Goal: Task Accomplishment & Management: Manage account settings

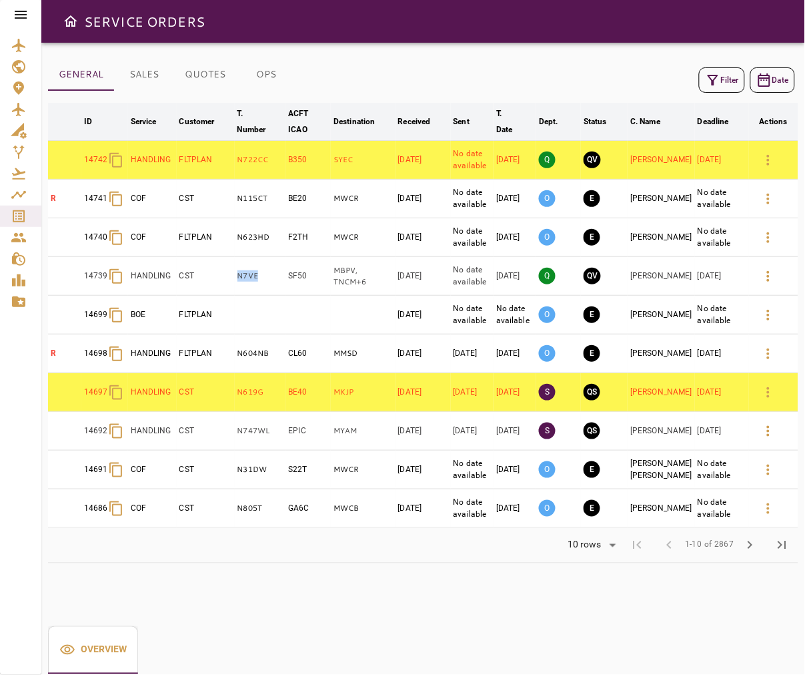
click at [607, 80] on icon "button" at bounding box center [713, 80] width 16 height 16
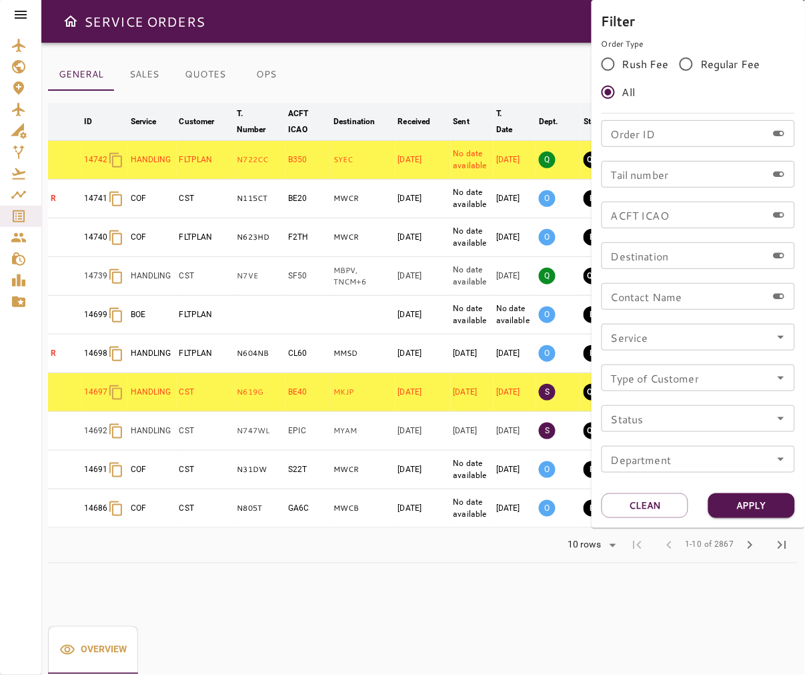
click at [607, 187] on div "Order ID Order ID Tail number Tail number ACFT ICAO ACFT ICAO Destination Desti…" at bounding box center [699, 301] width 194 height 363
click at [607, 183] on input "Tail number" at bounding box center [684, 174] width 165 height 27
type input "******"
click at [607, 504] on button "Apply" at bounding box center [752, 505] width 87 height 25
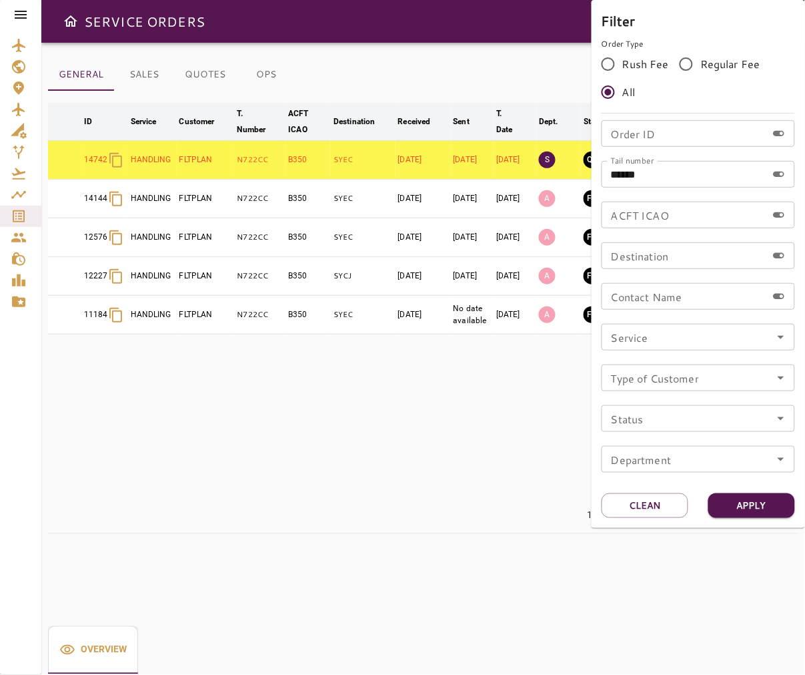
click at [507, 65] on div at bounding box center [402, 337] width 805 height 675
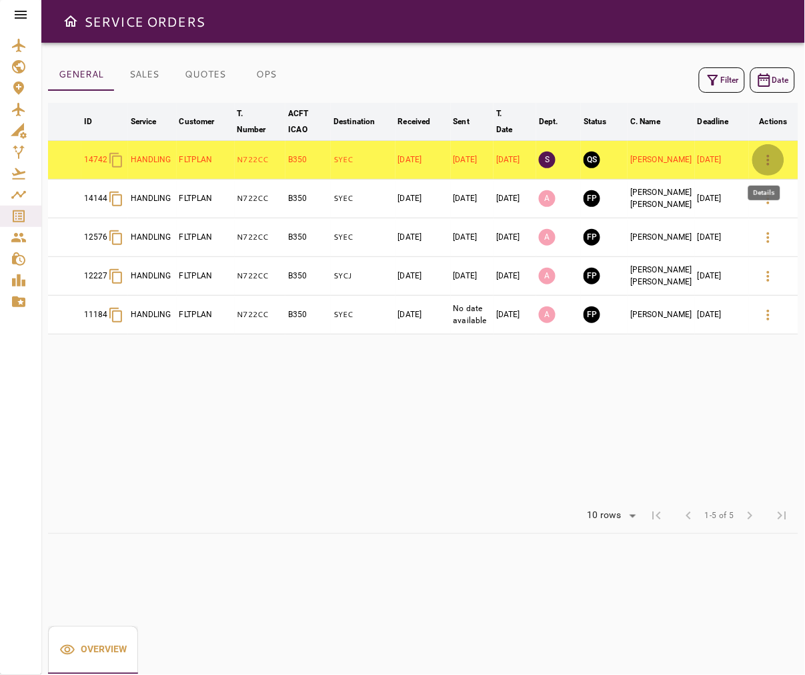
click at [607, 164] on icon "button" at bounding box center [768, 160] width 3 height 11
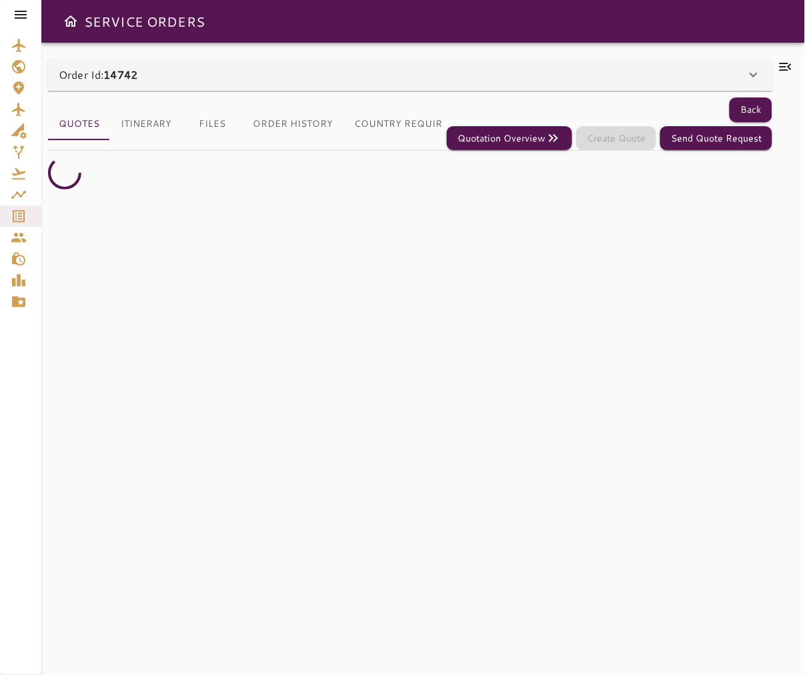
click at [607, 63] on icon at bounding box center [786, 67] width 12 height 8
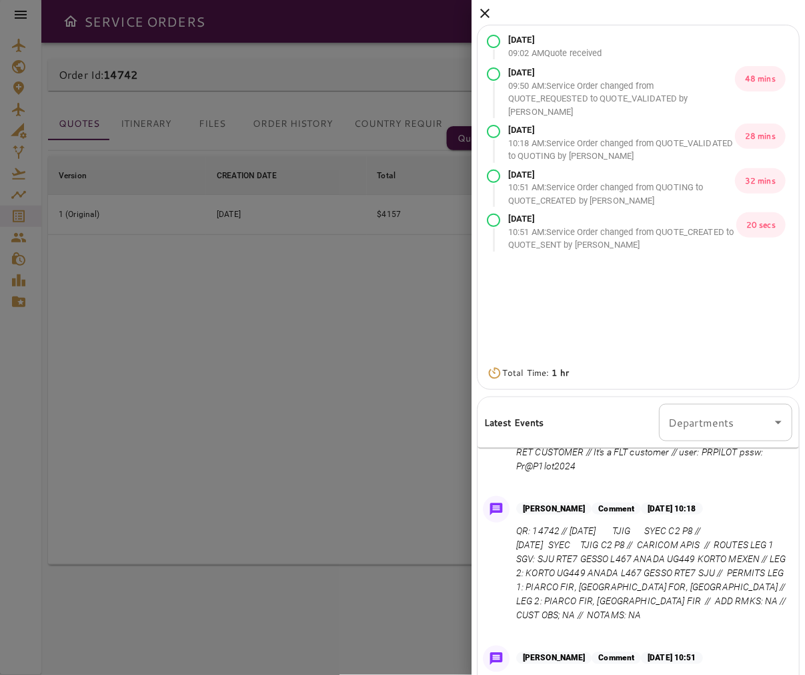
click at [478, 10] on icon at bounding box center [485, 13] width 16 height 16
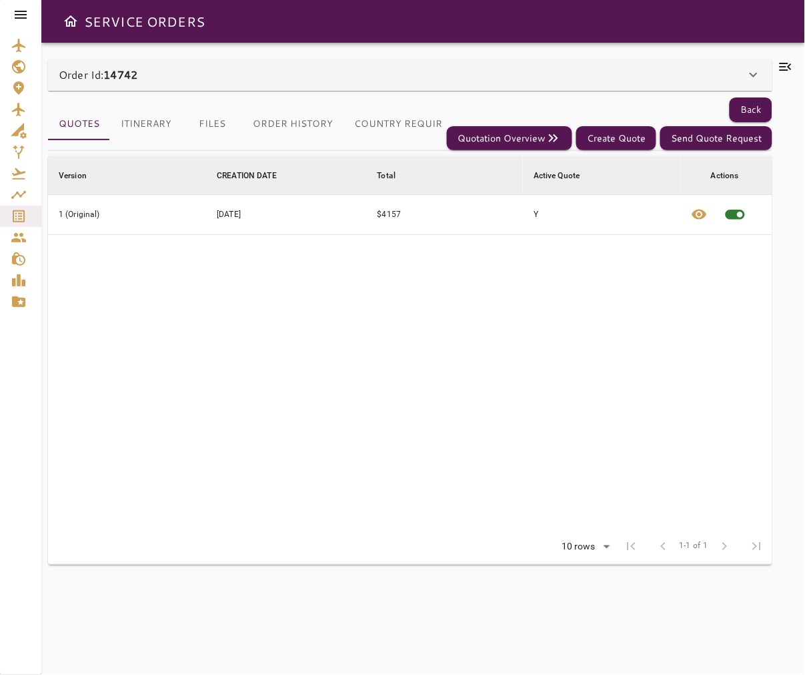
click at [607, 67] on icon at bounding box center [786, 67] width 12 height 8
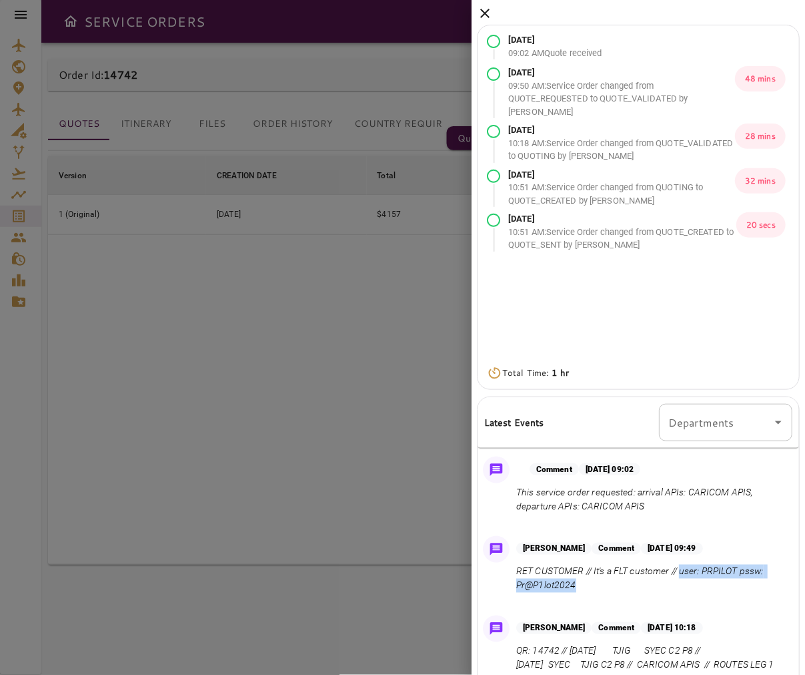
copy p "user: PRPILOT pssw: Pr@P1lot2024"
drag, startPoint x: 609, startPoint y: 589, endPoint x: 683, endPoint y: 572, distance: 75.9
click at [607, 572] on p "RET CUSTOMER // It's a FLT customer // user: PRPILOT pssw: Pr@P1lot2024" at bounding box center [651, 578] width 271 height 28
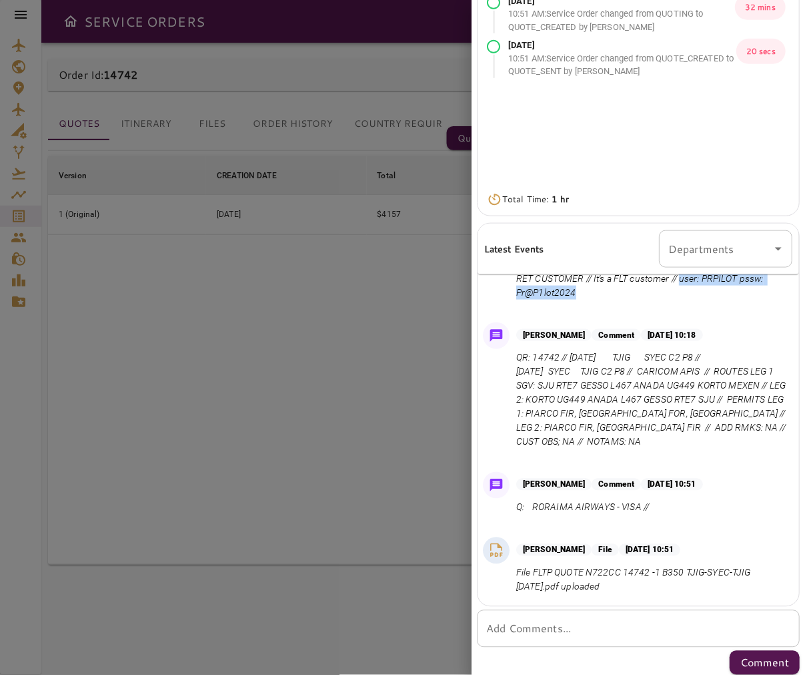
scroll to position [179, 0]
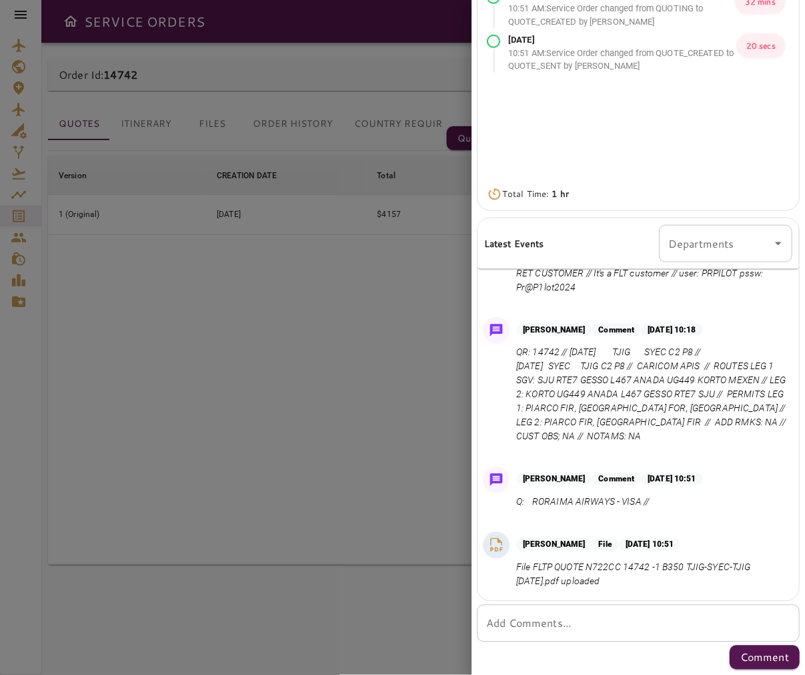
click at [607, 628] on textarea "Add Comments..." at bounding box center [638, 623] width 304 height 15
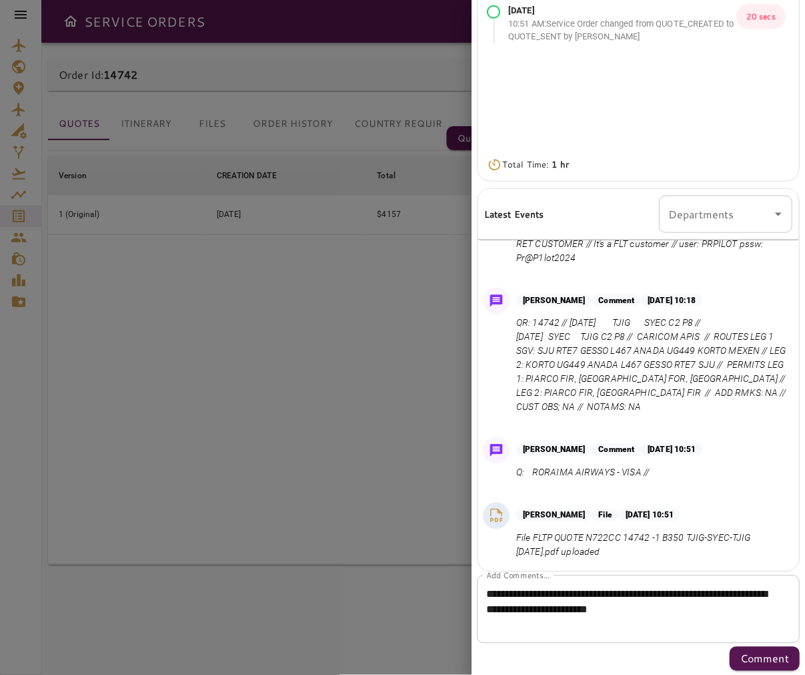
scroll to position [210, 0]
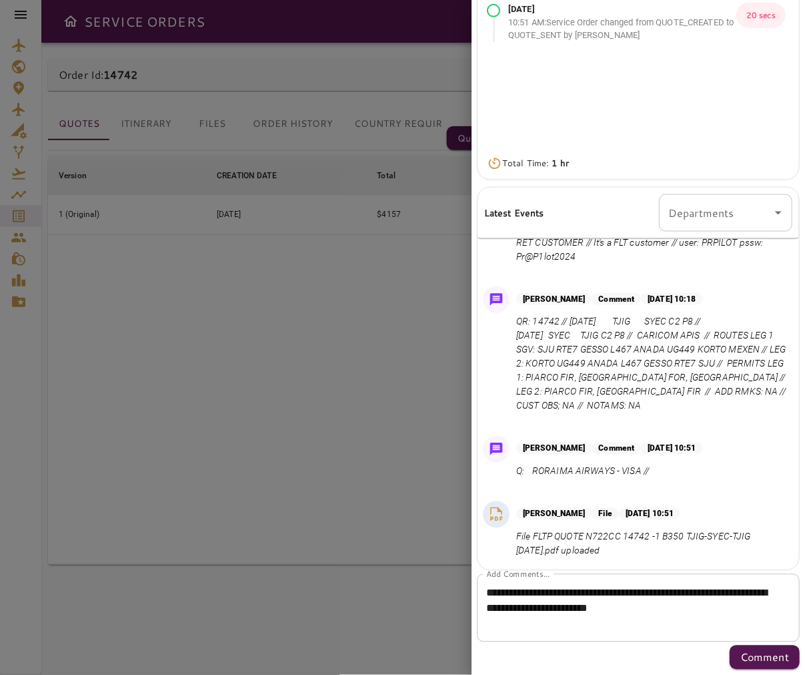
click at [607, 622] on textarea "**********" at bounding box center [632, 608] width 293 height 46
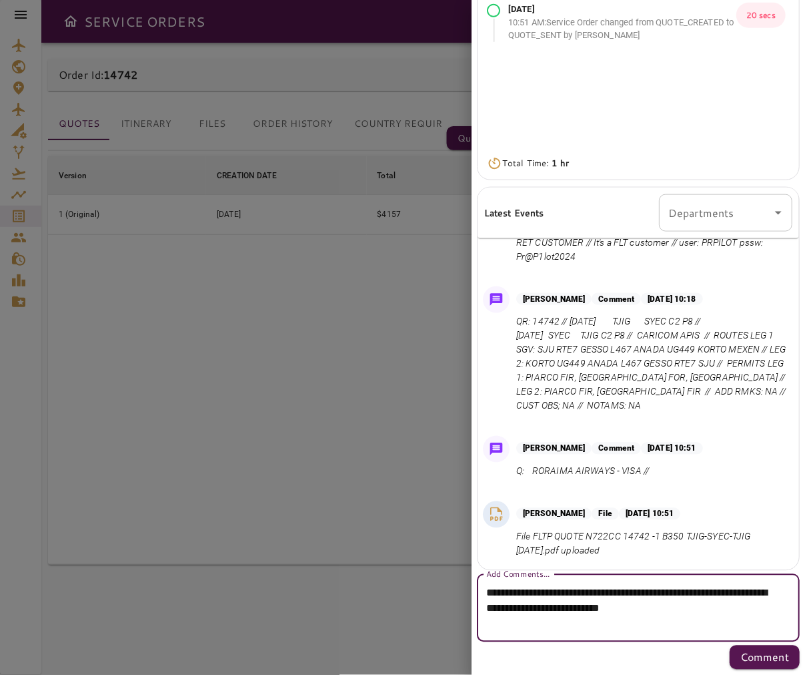
paste textarea "**********"
type textarea "**********"
click at [607, 651] on p "Comment" at bounding box center [765, 657] width 49 height 16
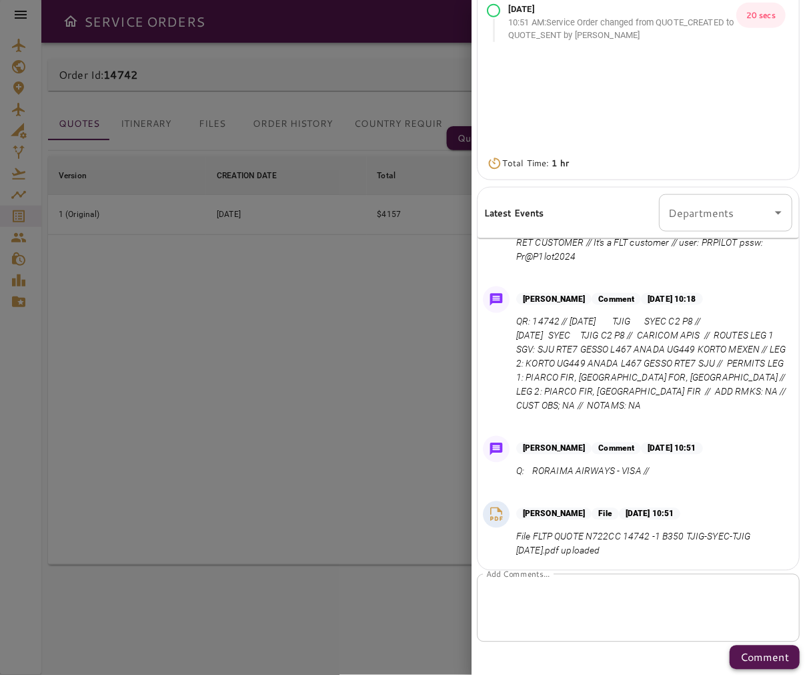
scroll to position [0, 0]
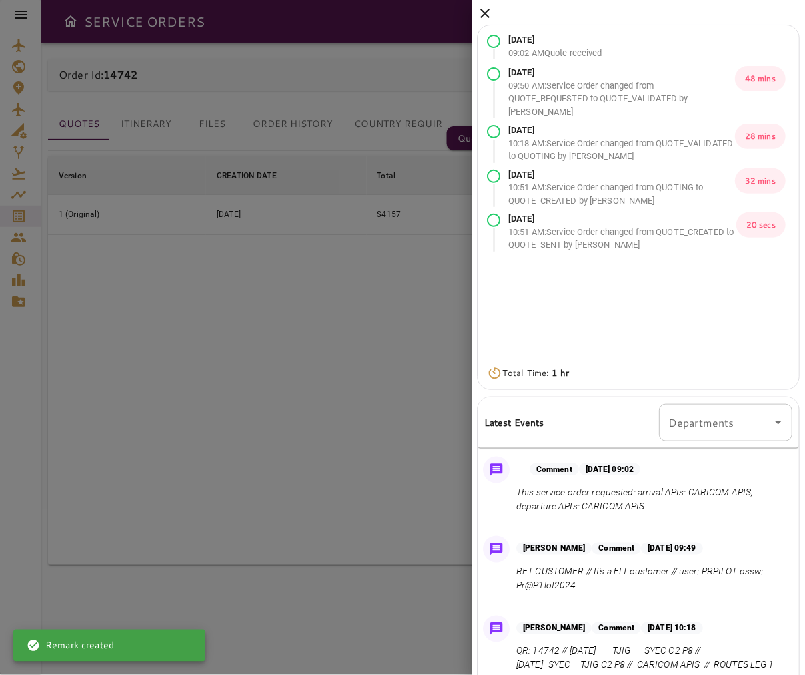
click at [481, 9] on icon at bounding box center [485, 13] width 16 height 16
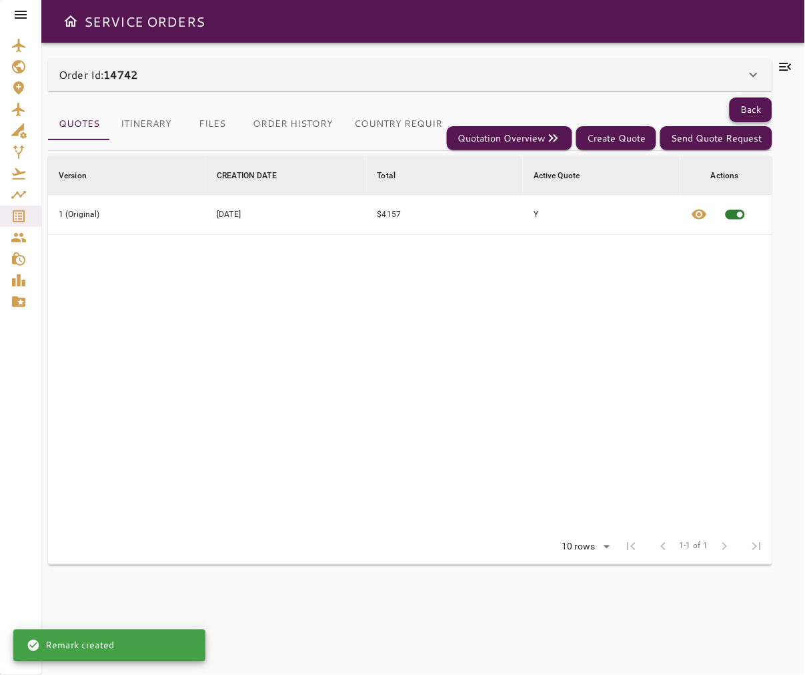
click at [607, 102] on button "Back" at bounding box center [751, 109] width 43 height 25
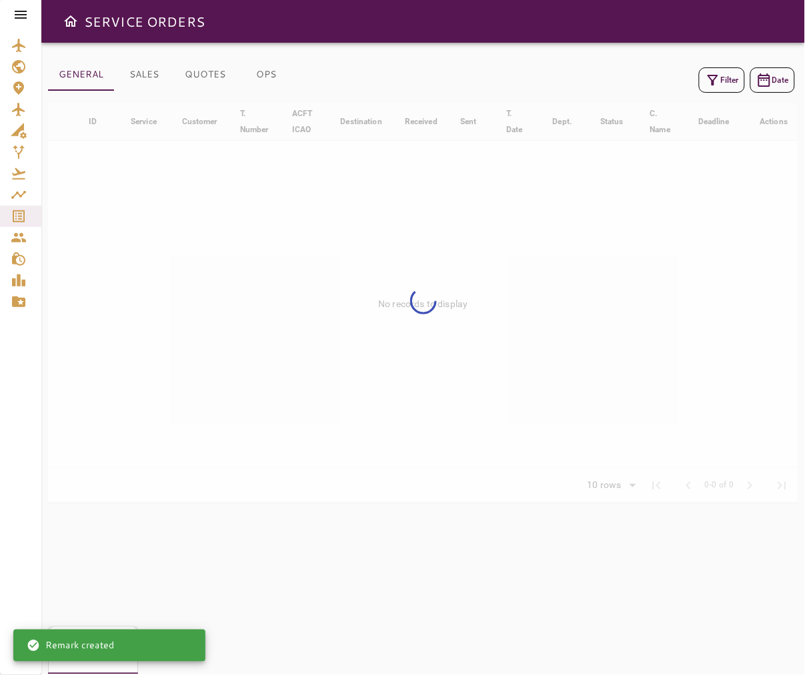
click at [607, 80] on button "Filter" at bounding box center [722, 79] width 46 height 25
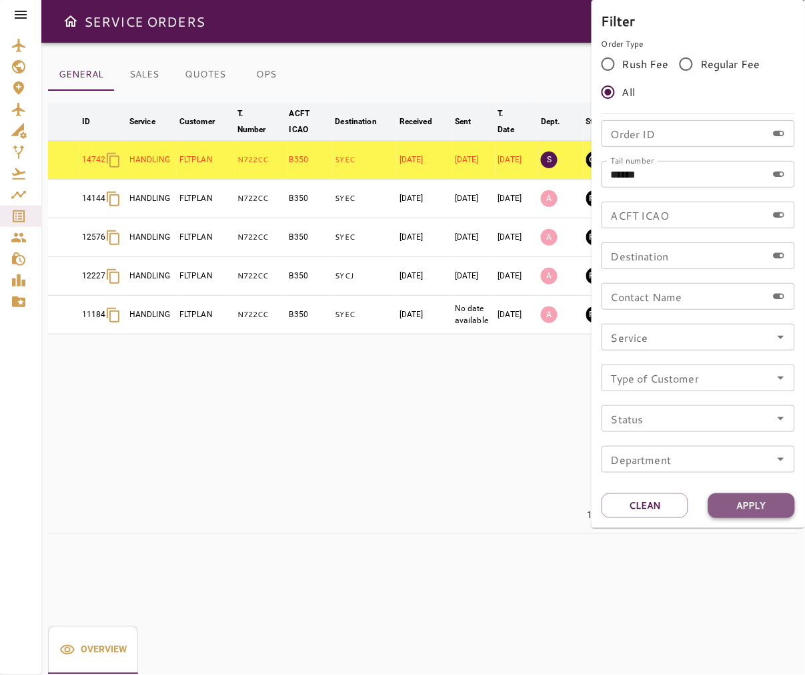
click at [607, 506] on button "Apply" at bounding box center [752, 505] width 87 height 25
click at [517, 402] on div at bounding box center [402, 337] width 805 height 675
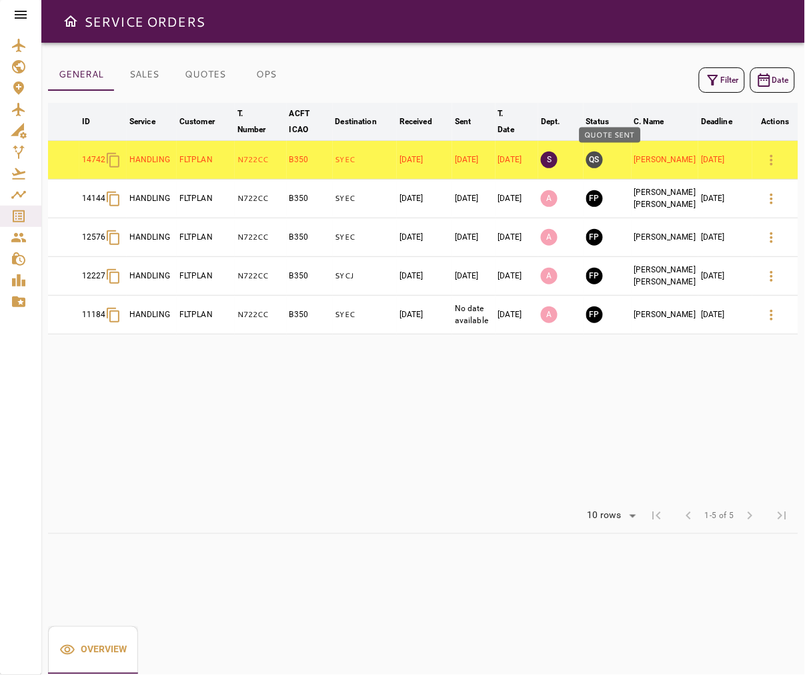
click at [603, 157] on button "QS" at bounding box center [595, 159] width 17 height 17
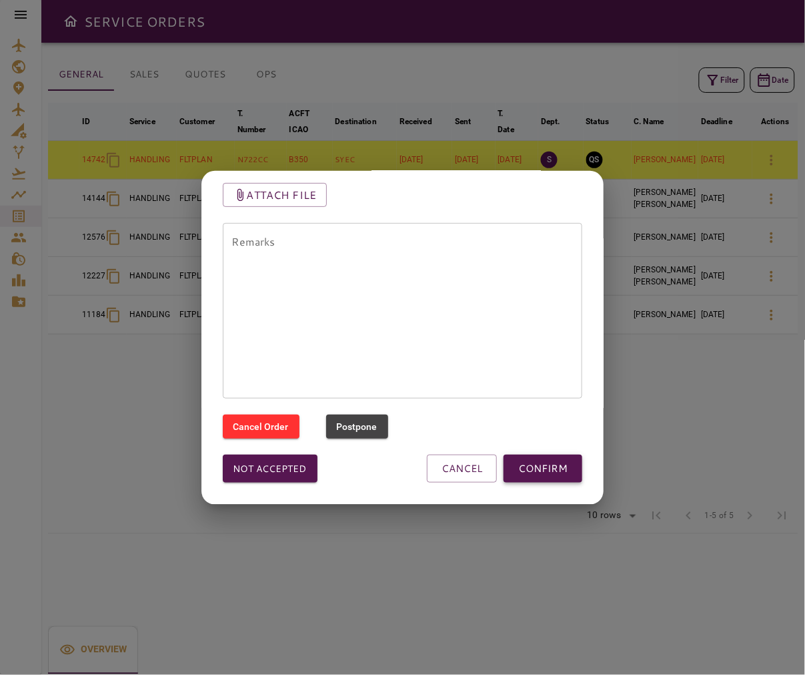
click at [532, 478] on button "CONFIRM" at bounding box center [543, 468] width 79 height 28
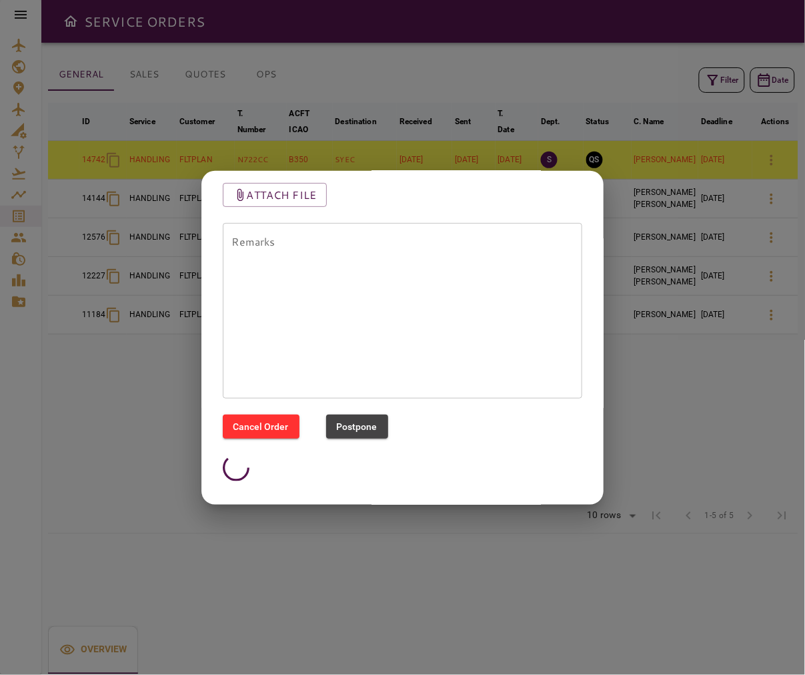
scroll to position [104, 0]
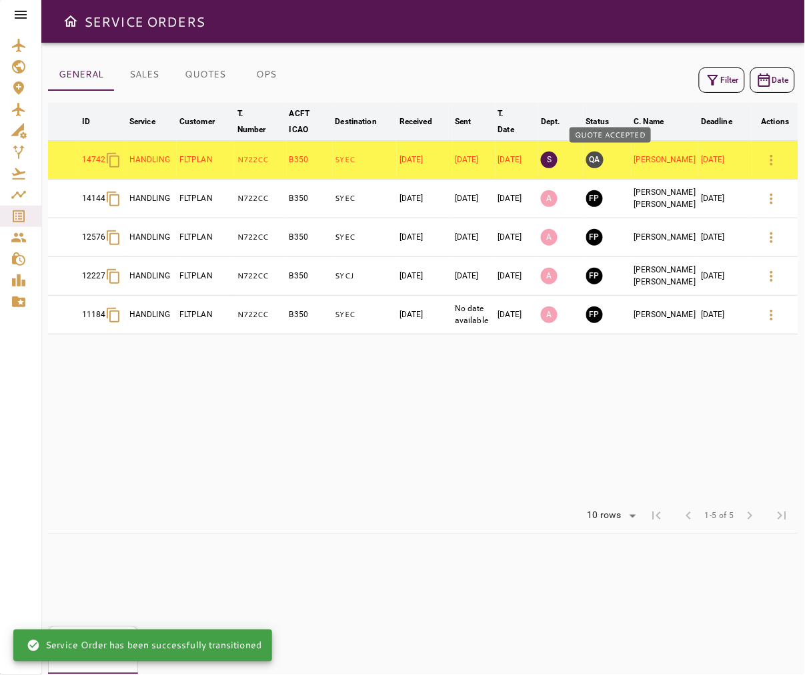
click at [604, 157] on button "QA" at bounding box center [595, 159] width 17 height 17
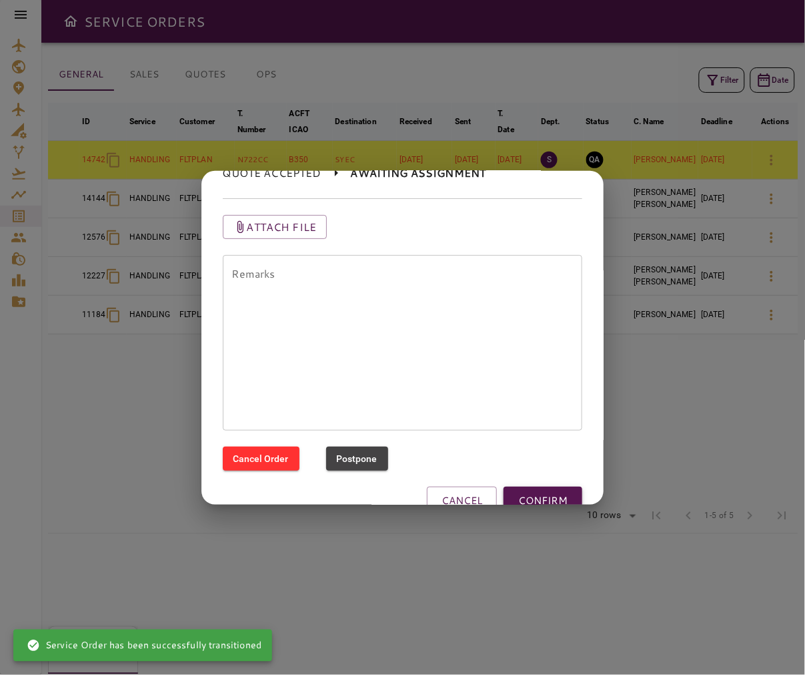
scroll to position [103, 0]
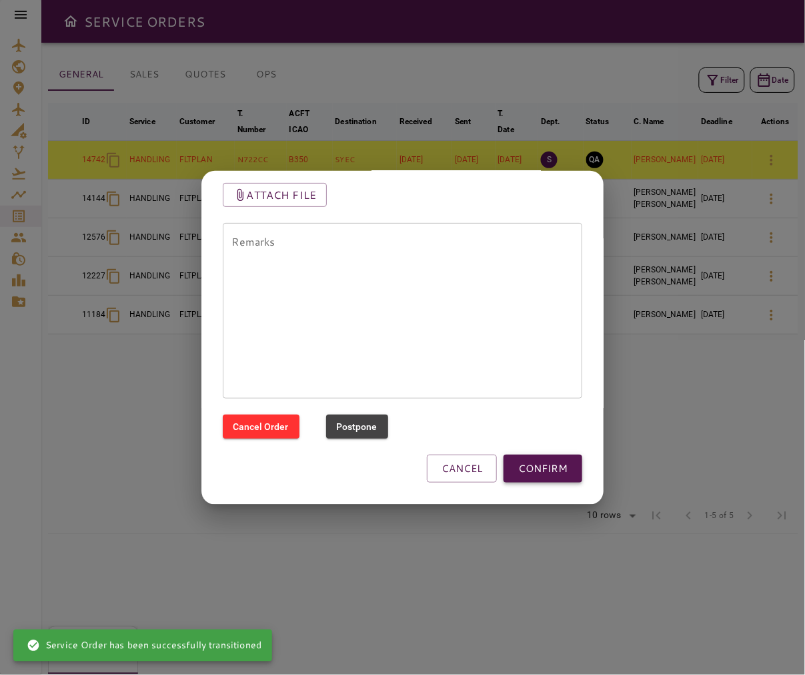
click at [519, 470] on button "CONFIRM" at bounding box center [543, 468] width 79 height 28
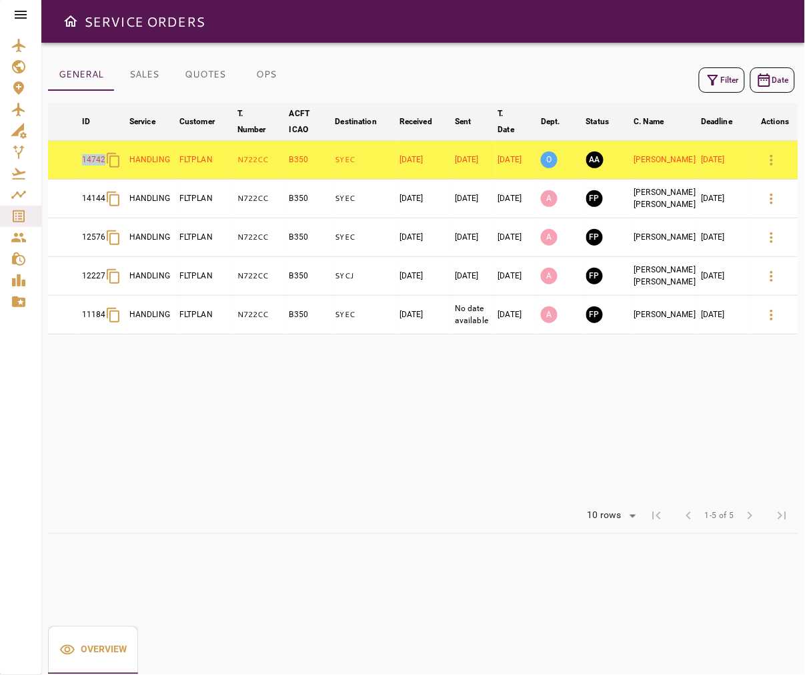
drag, startPoint x: 85, startPoint y: 160, endPoint x: 108, endPoint y: 160, distance: 22.7
click at [108, 160] on div "14742" at bounding box center [103, 159] width 42 height 27
copy p "14742"
click at [607, 160] on icon "button" at bounding box center [772, 160] width 16 height 16
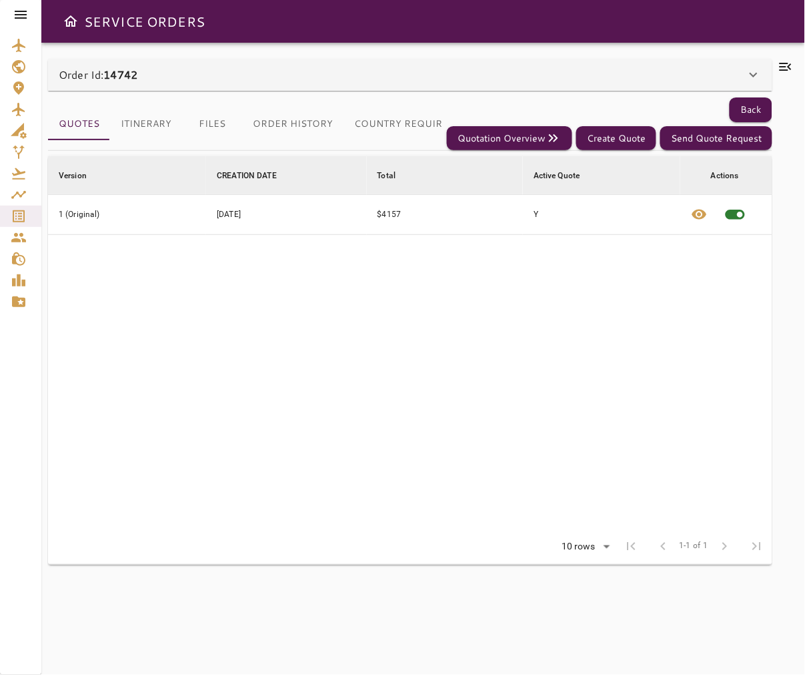
click at [216, 135] on button "Files" at bounding box center [212, 124] width 60 height 32
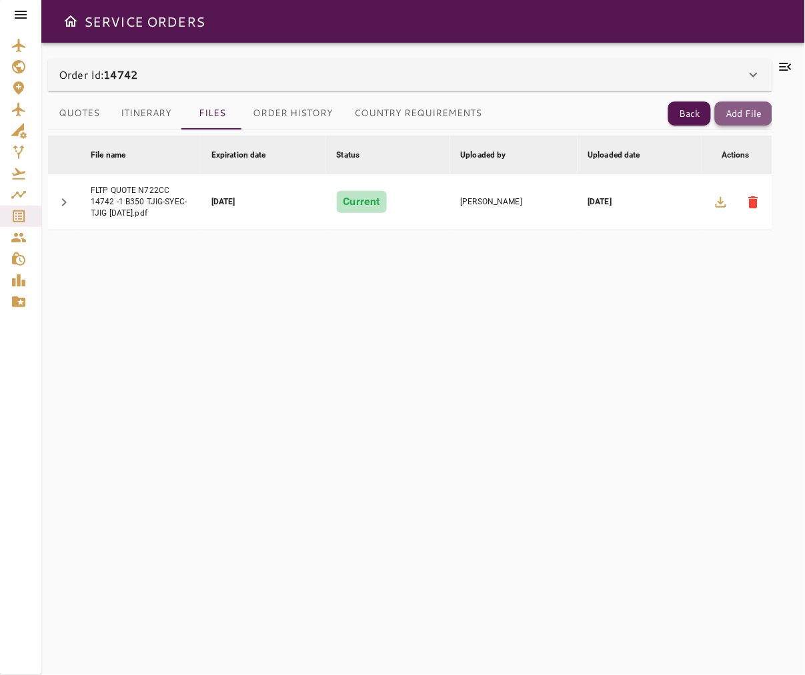
click at [607, 115] on button "Add File" at bounding box center [743, 113] width 57 height 25
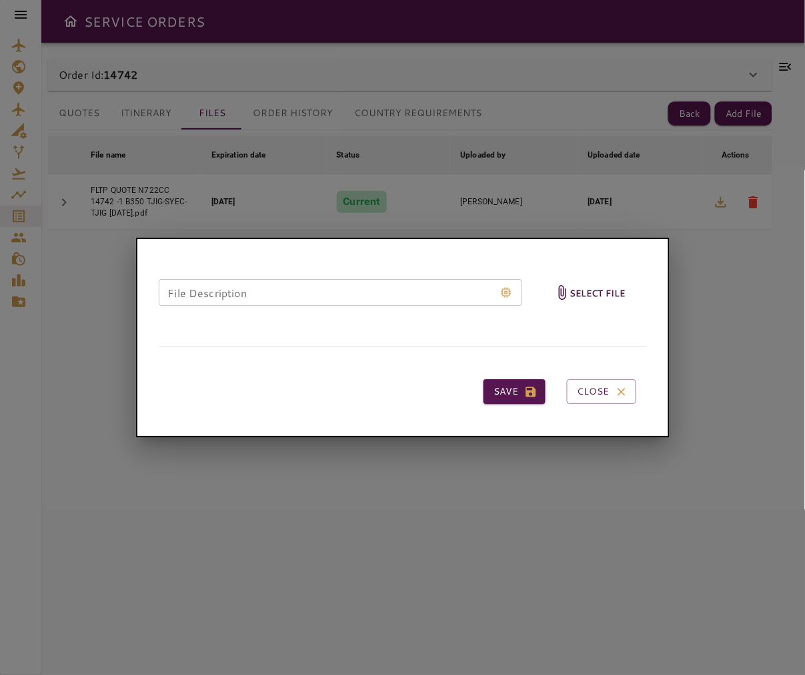
click at [607, 299] on h6 "Select file" at bounding box center [597, 292] width 55 height 15
click at [0, 0] on input "Select file" at bounding box center [0, 0] width 0 height 0
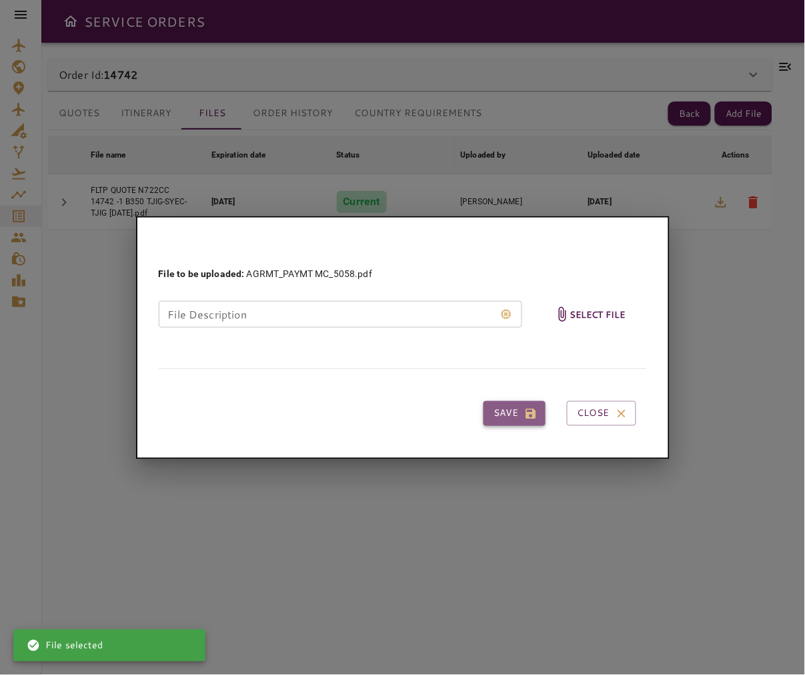
click at [525, 411] on icon "button" at bounding box center [530, 412] width 13 height 13
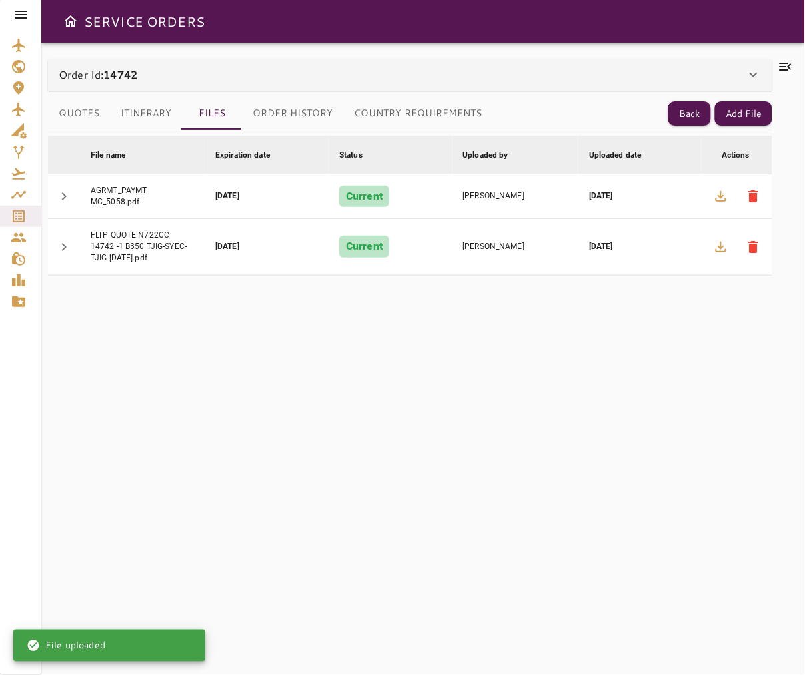
click at [607, 69] on icon at bounding box center [786, 67] width 16 height 16
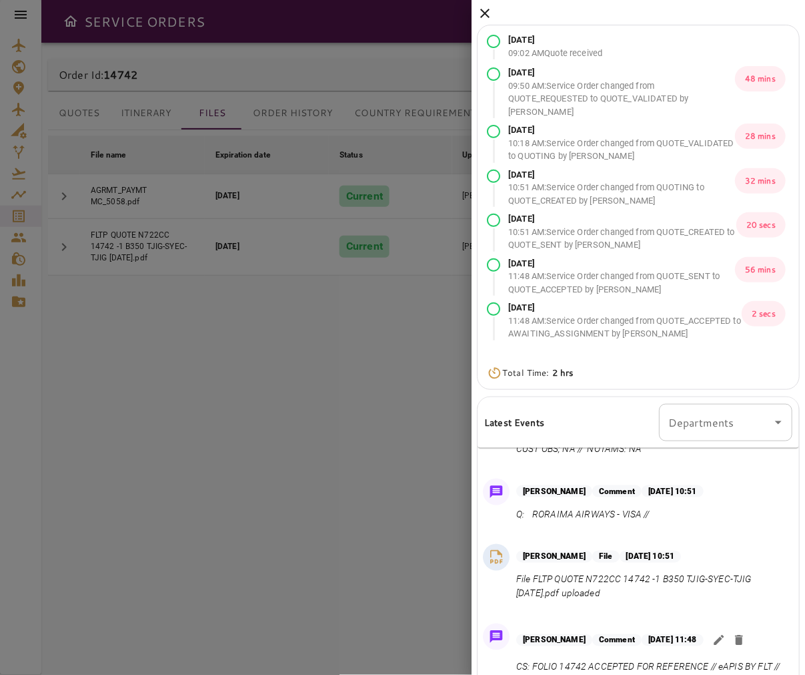
click at [485, 14] on icon at bounding box center [484, 13] width 9 height 9
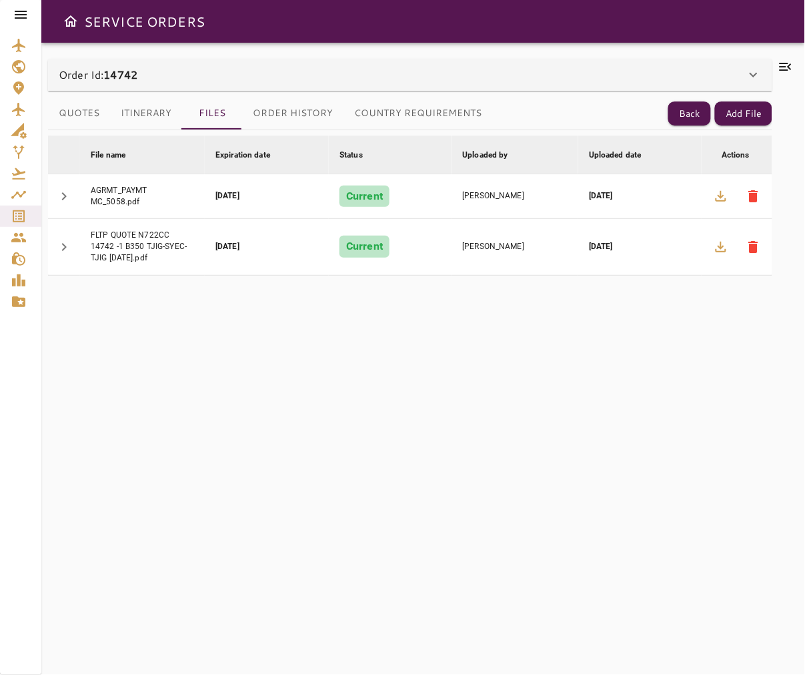
click at [607, 68] on icon at bounding box center [786, 67] width 16 height 16
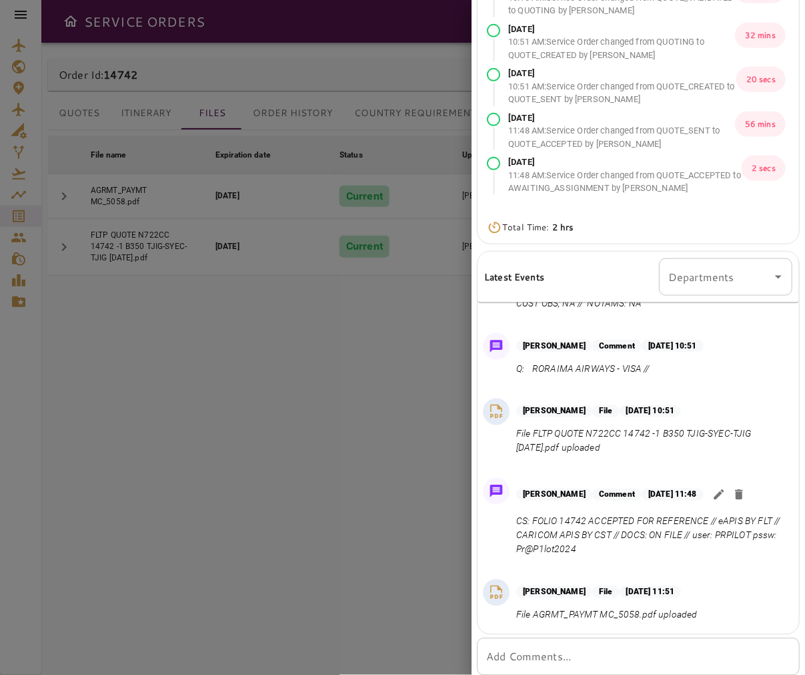
scroll to position [179, 0]
